Goal: Information Seeking & Learning: Learn about a topic

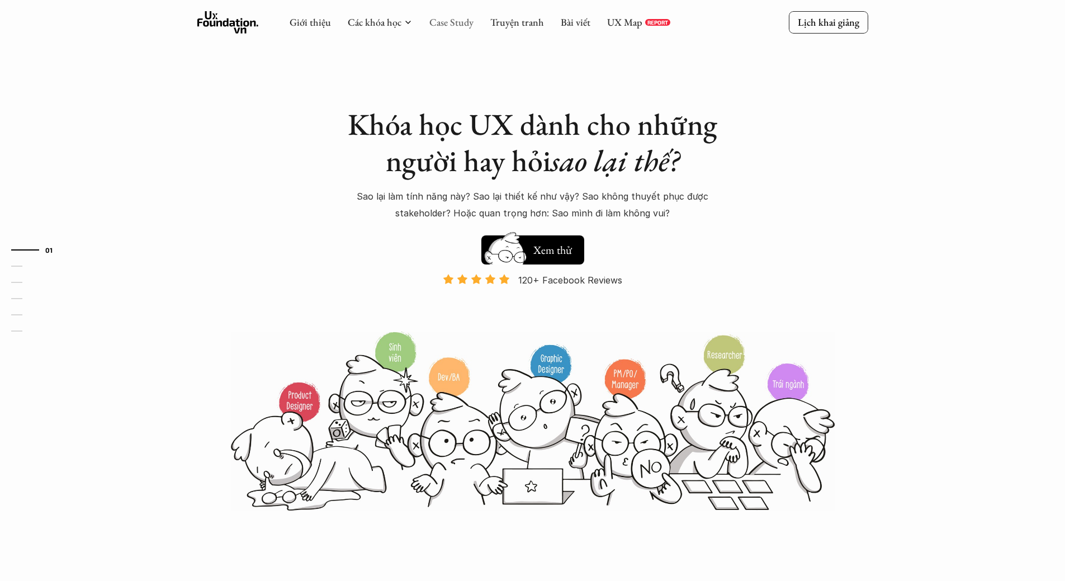
click at [452, 22] on link "Case Study" at bounding box center [452, 22] width 44 height 13
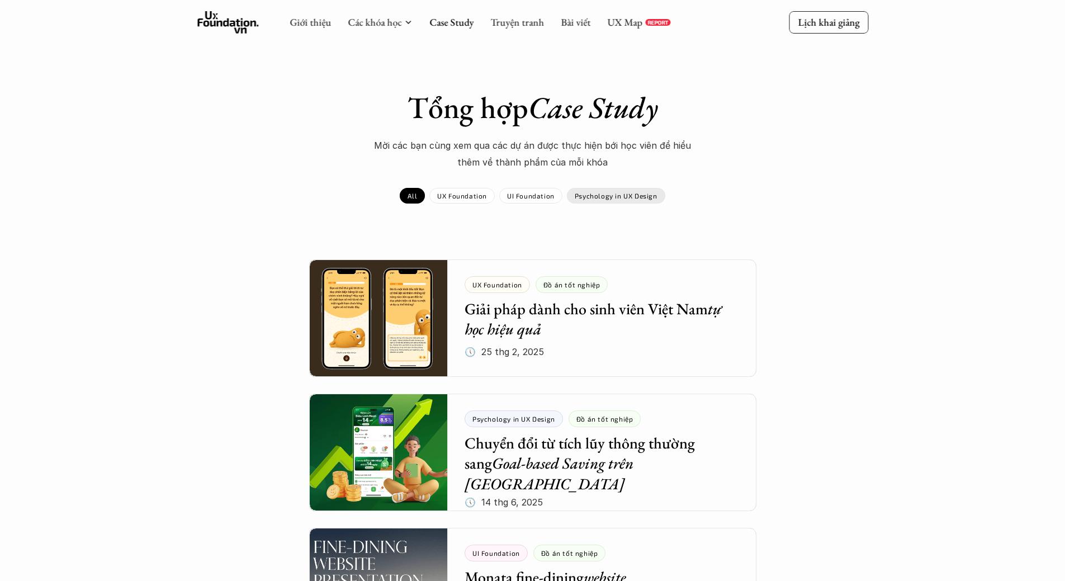
click at [619, 194] on p "Psychology in UX Design" at bounding box center [616, 196] width 83 height 8
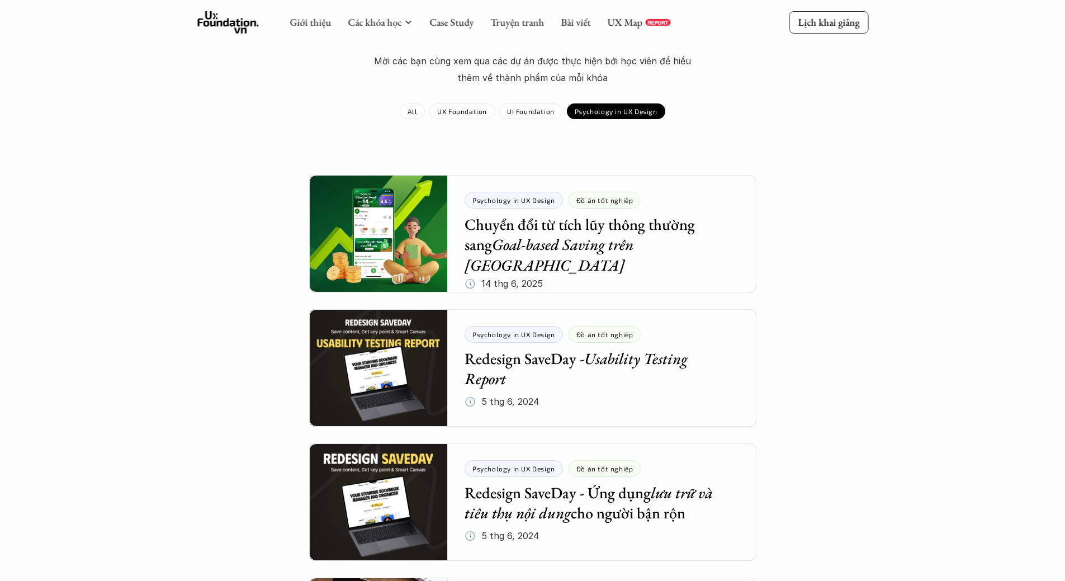
scroll to position [56, 0]
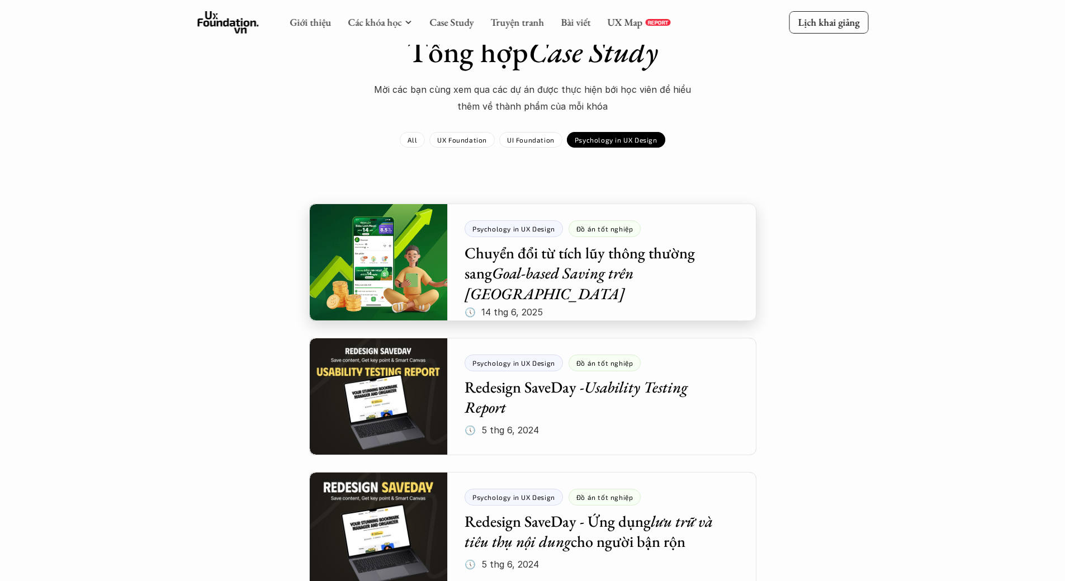
click at [360, 244] on div at bounding box center [532, 262] width 447 height 117
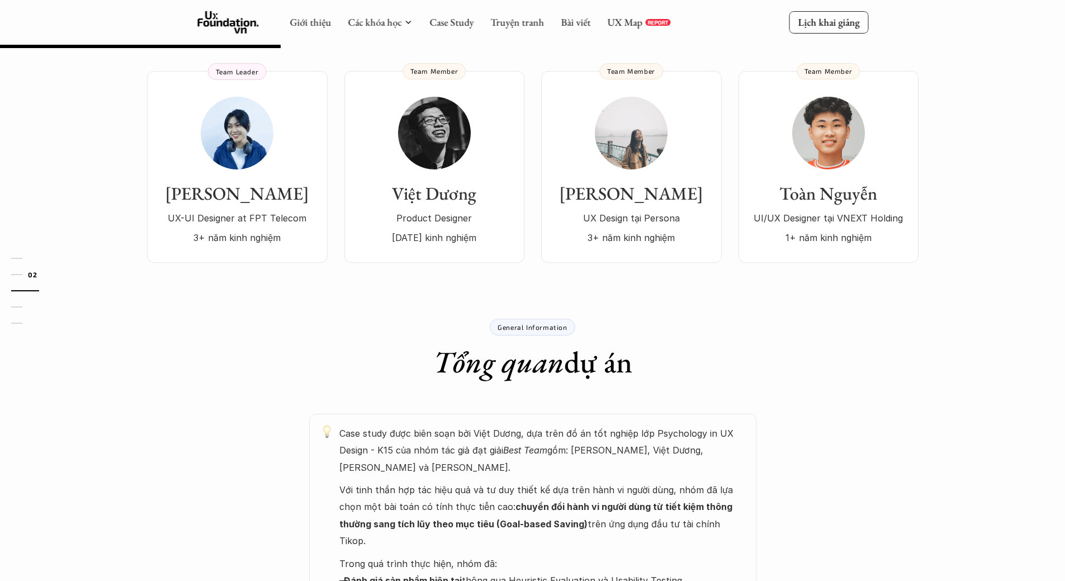
scroll to position [112, 0]
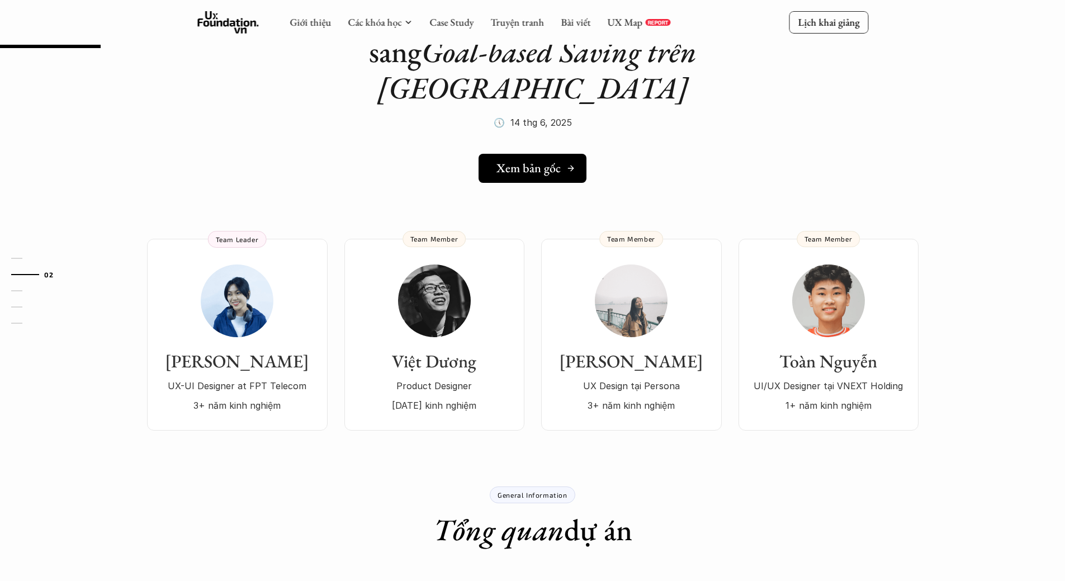
click at [532, 161] on h5 "Xem bản gốc" at bounding box center [529, 168] width 64 height 15
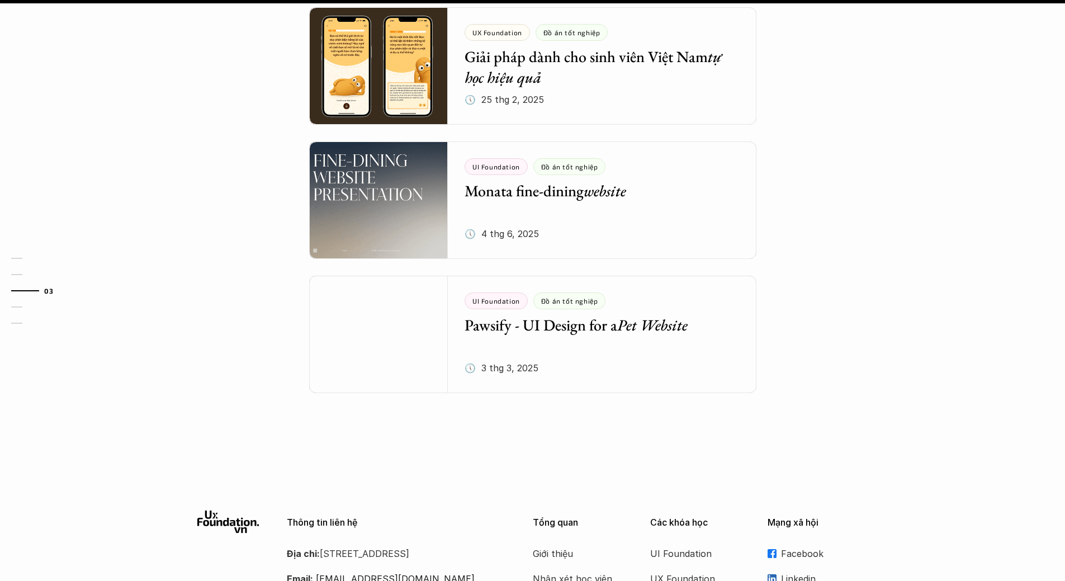
scroll to position [1398, 0]
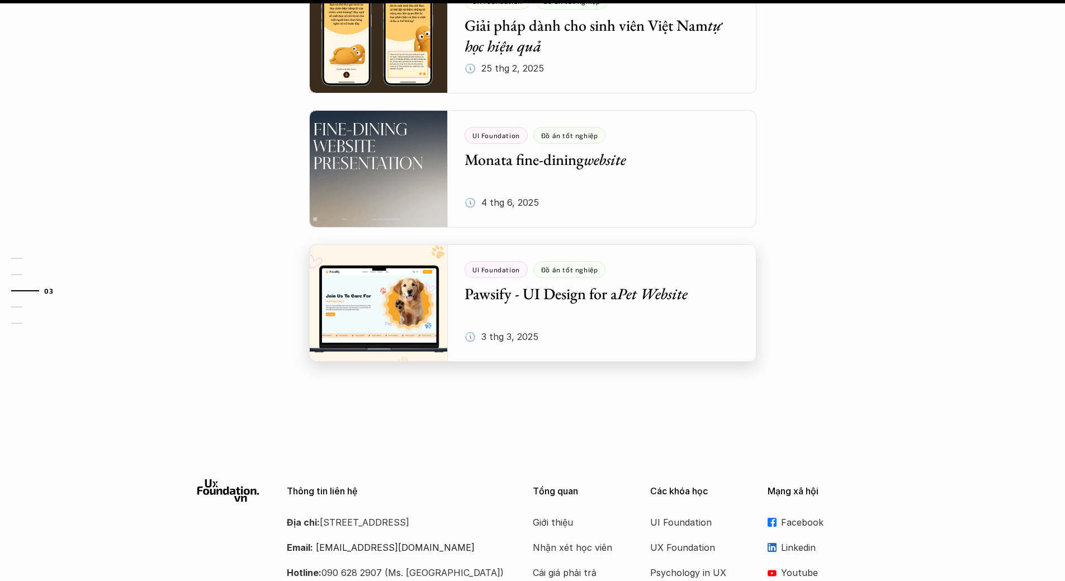
click at [529, 244] on div at bounding box center [532, 302] width 447 height 117
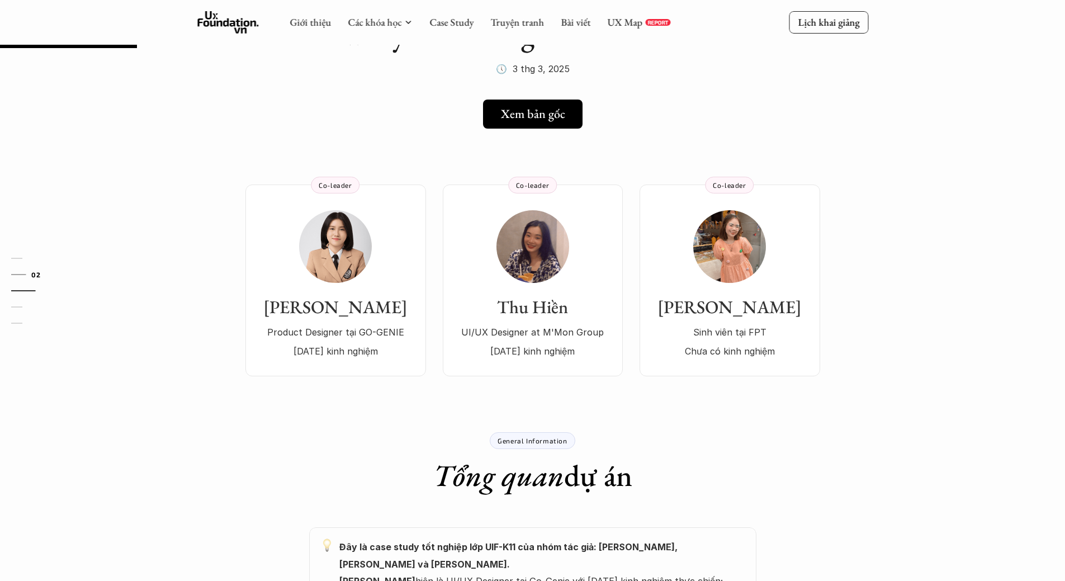
scroll to position [56, 0]
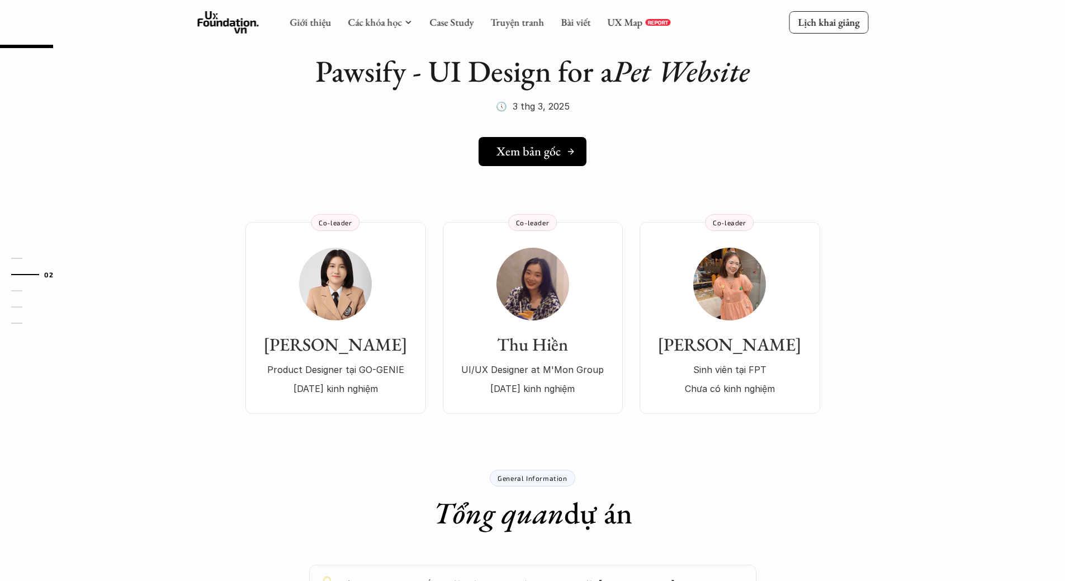
click at [529, 154] on h5 "Xem bản gốc" at bounding box center [529, 151] width 64 height 15
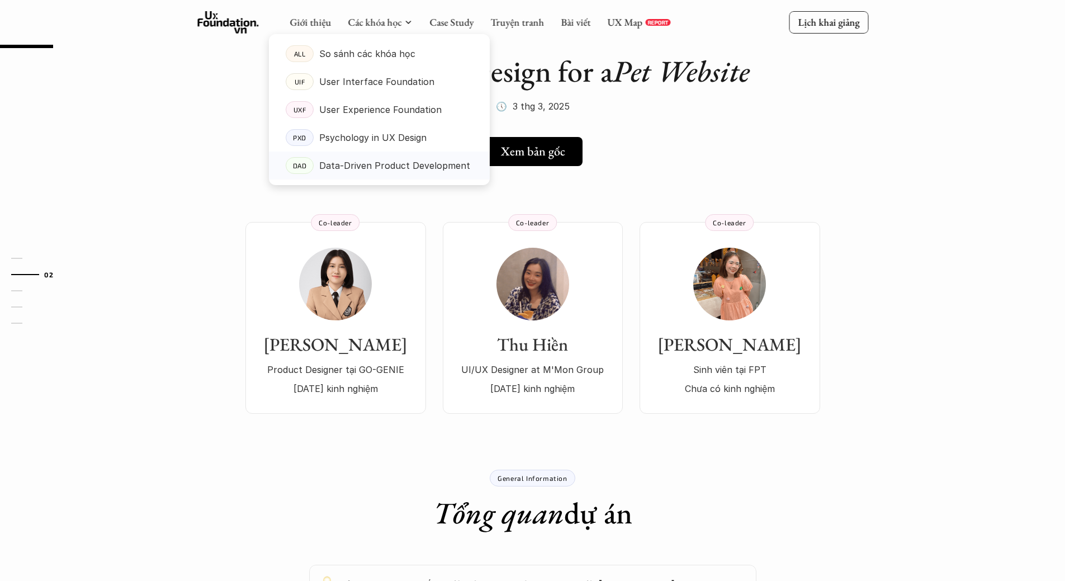
click at [383, 167] on p "Data-Driven Product Development" at bounding box center [394, 165] width 151 height 17
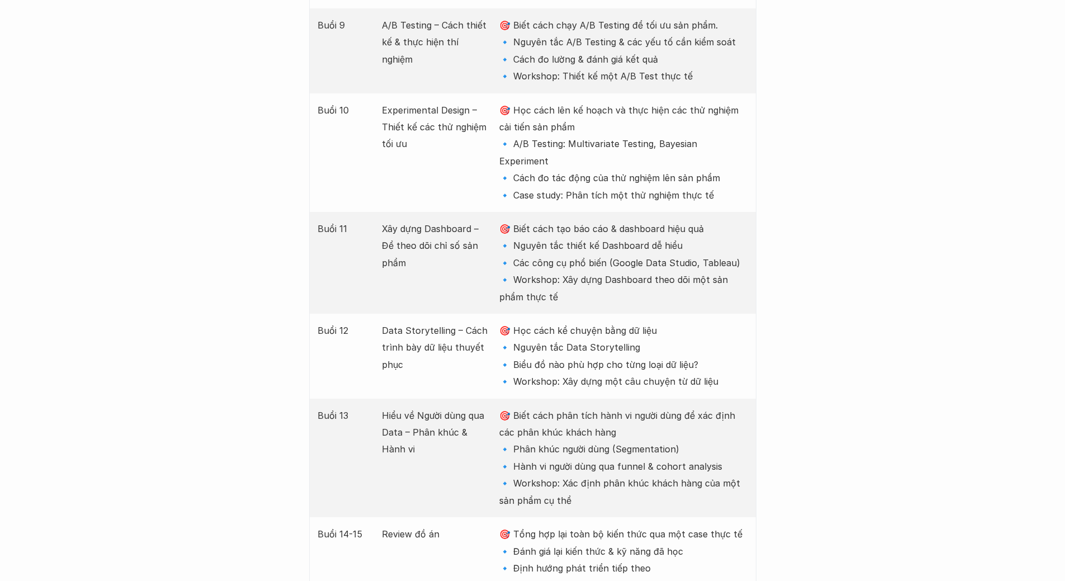
scroll to position [2517, 0]
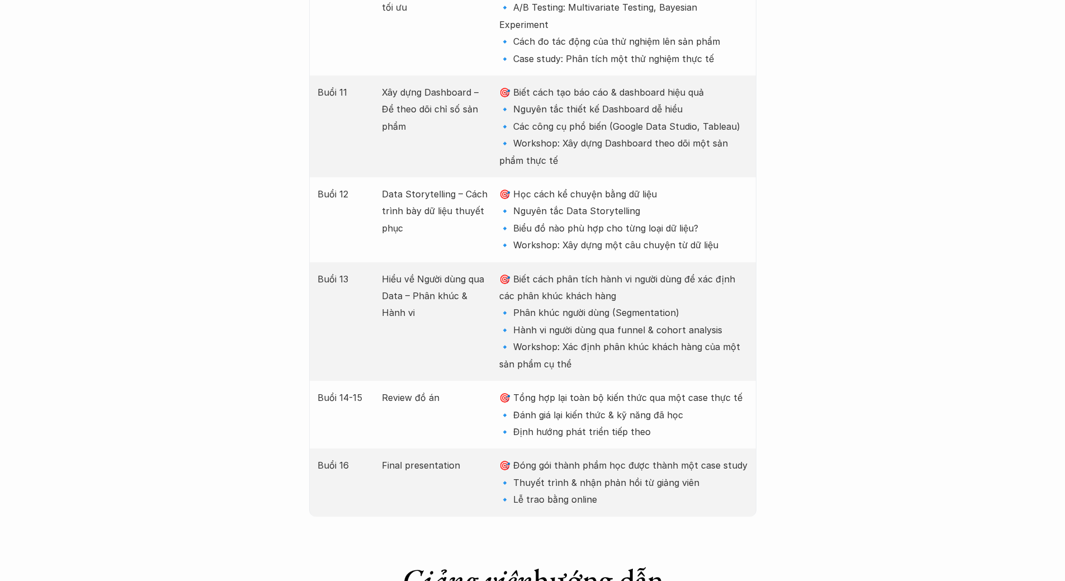
click at [187, 66] on div "Giới thiệu Các khóa học Case Study Truyện tranh Bài viết UX Map REPORT Lịch kha…" at bounding box center [532, 31] width 1065 height 5096
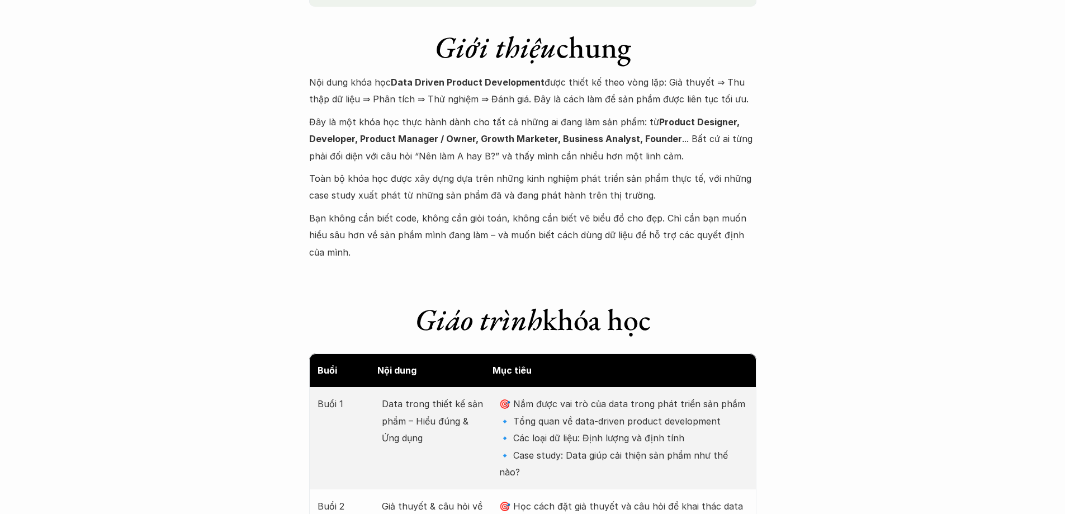
scroll to position [1119, 0]
